Goal: Book appointment/travel/reservation

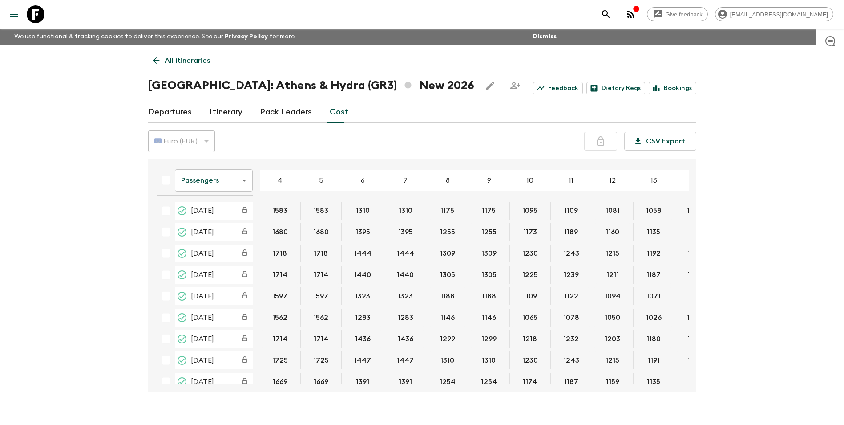
click at [36, 12] on icon at bounding box center [36, 14] width 18 height 18
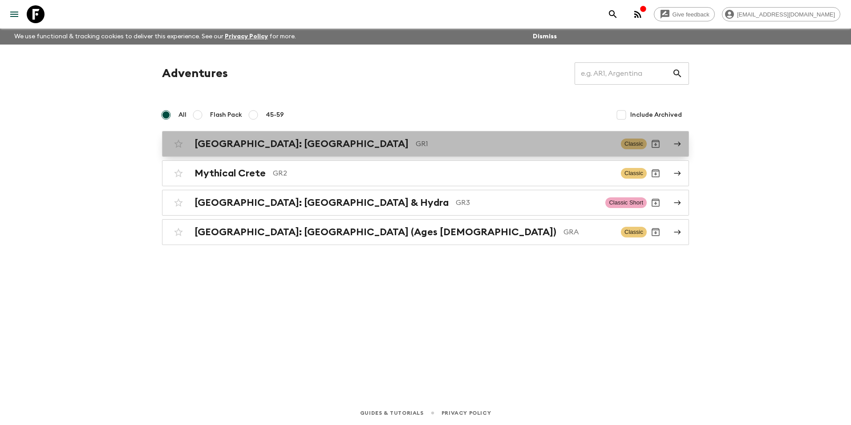
click at [262, 149] on h2 "[GEOGRAPHIC_DATA]: [GEOGRAPHIC_DATA]" at bounding box center [301, 144] width 214 height 12
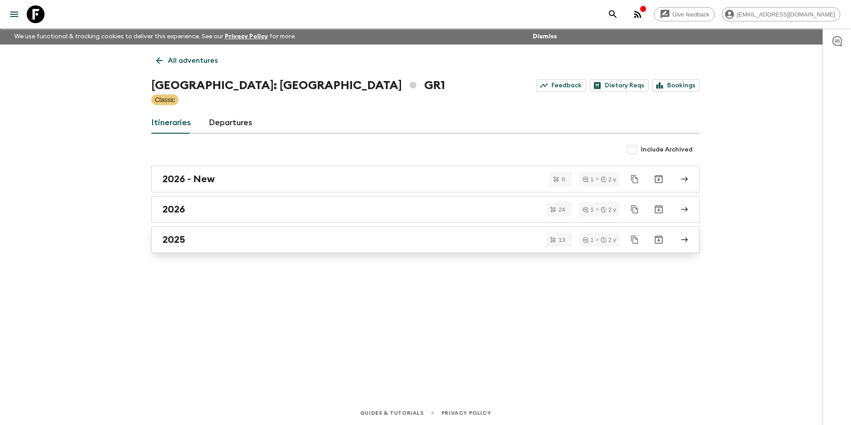
click at [204, 241] on div "2025" at bounding box center [416, 240] width 509 height 12
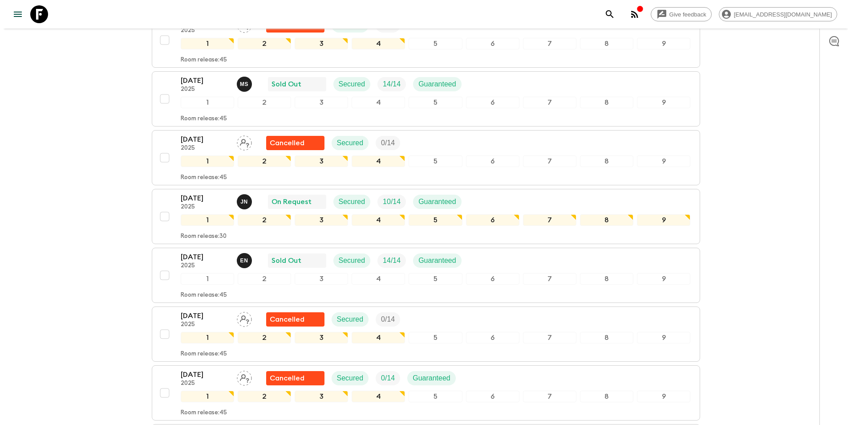
scroll to position [490, 0]
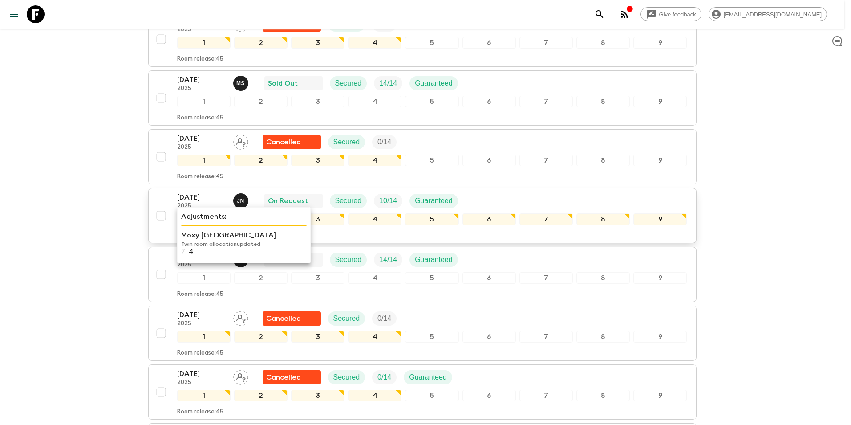
click at [196, 213] on div "1" at bounding box center [203, 219] width 53 height 12
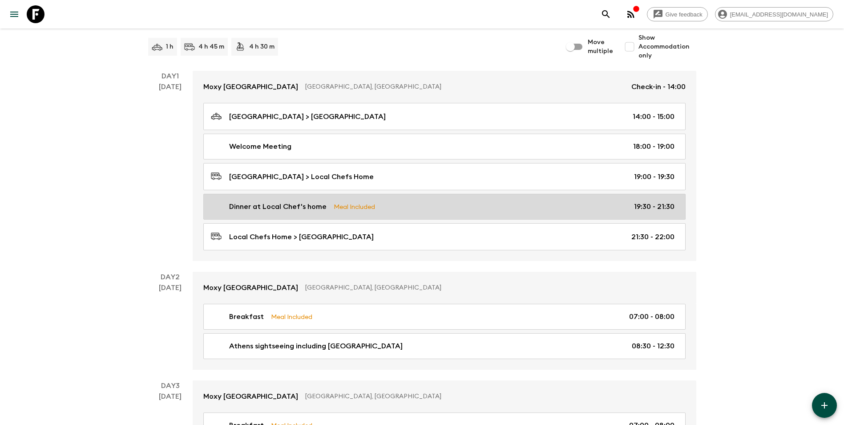
scroll to position [134, 0]
